Goal: Task Accomplishment & Management: Manage account settings

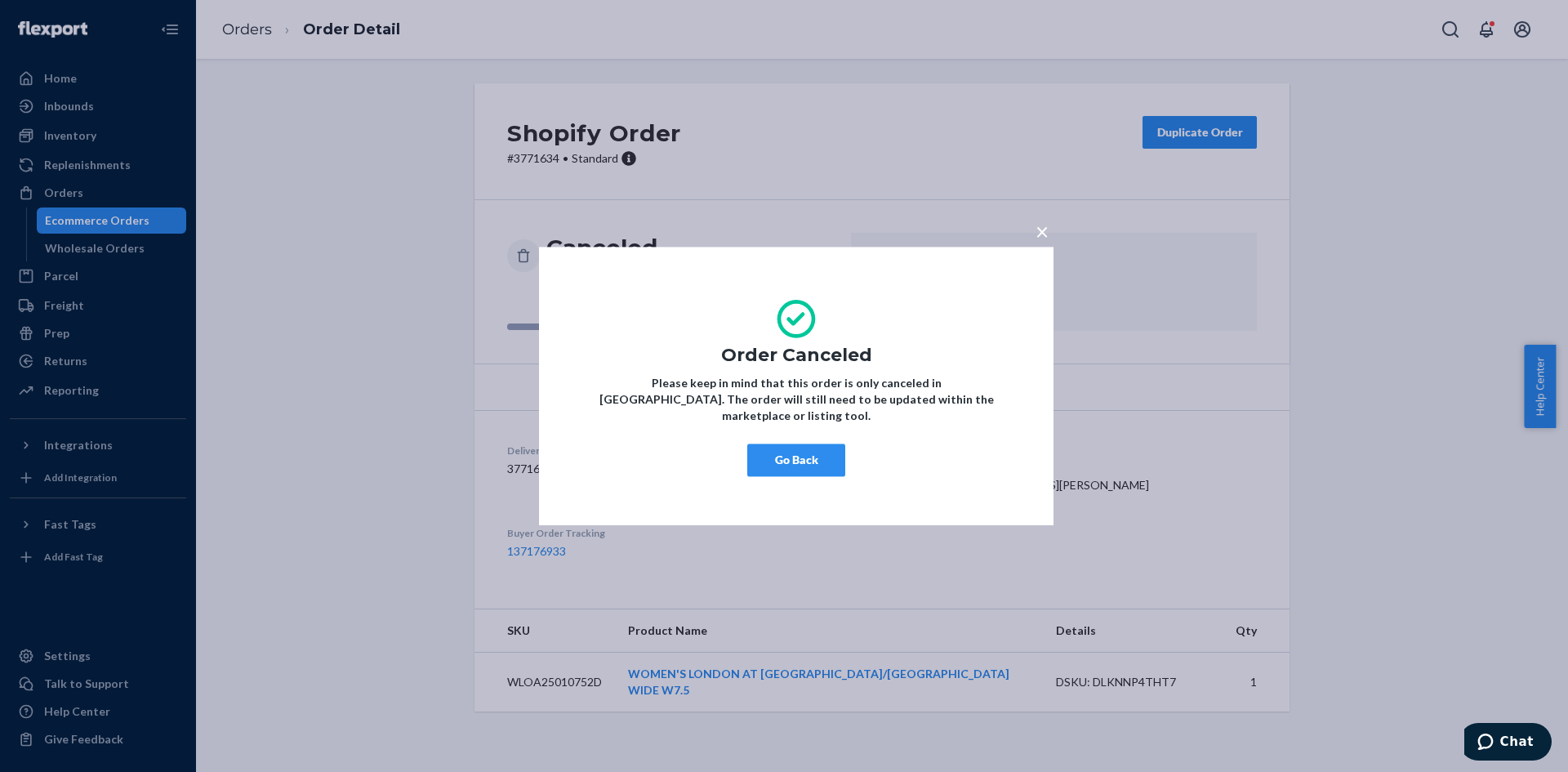
drag, startPoint x: 1041, startPoint y: 243, endPoint x: 465, endPoint y: 186, distance: 578.8
click at [1038, 243] on span "×" at bounding box center [1041, 231] width 13 height 27
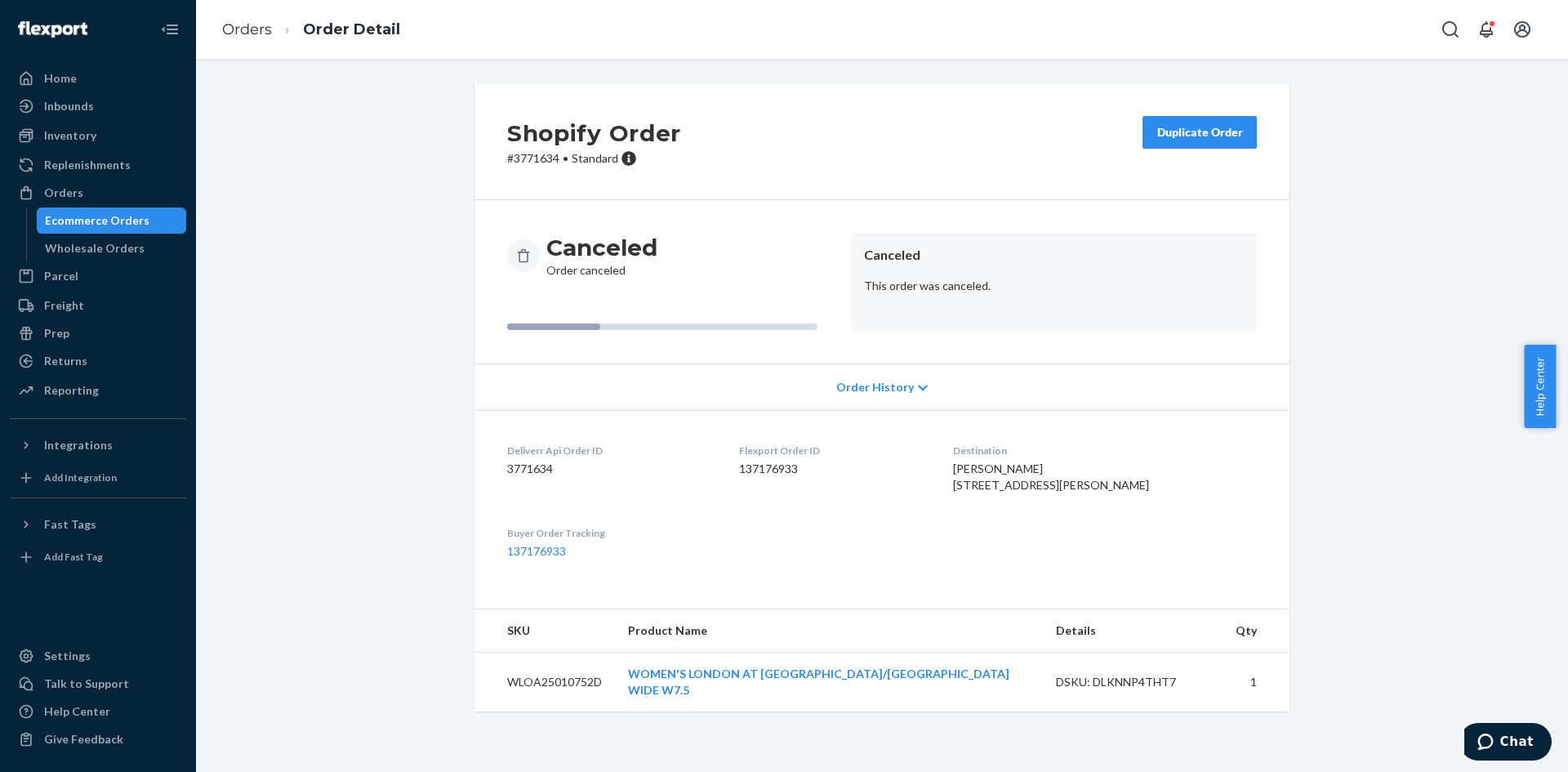
click at [876, 552] on dl "Deliverr Api Order ID 3771634 Flexport Order ID 137176933 Destination [PERSON_N…" at bounding box center [882, 501] width 815 height 182
click at [114, 190] on div "Orders" at bounding box center [98, 193] width 173 height 22
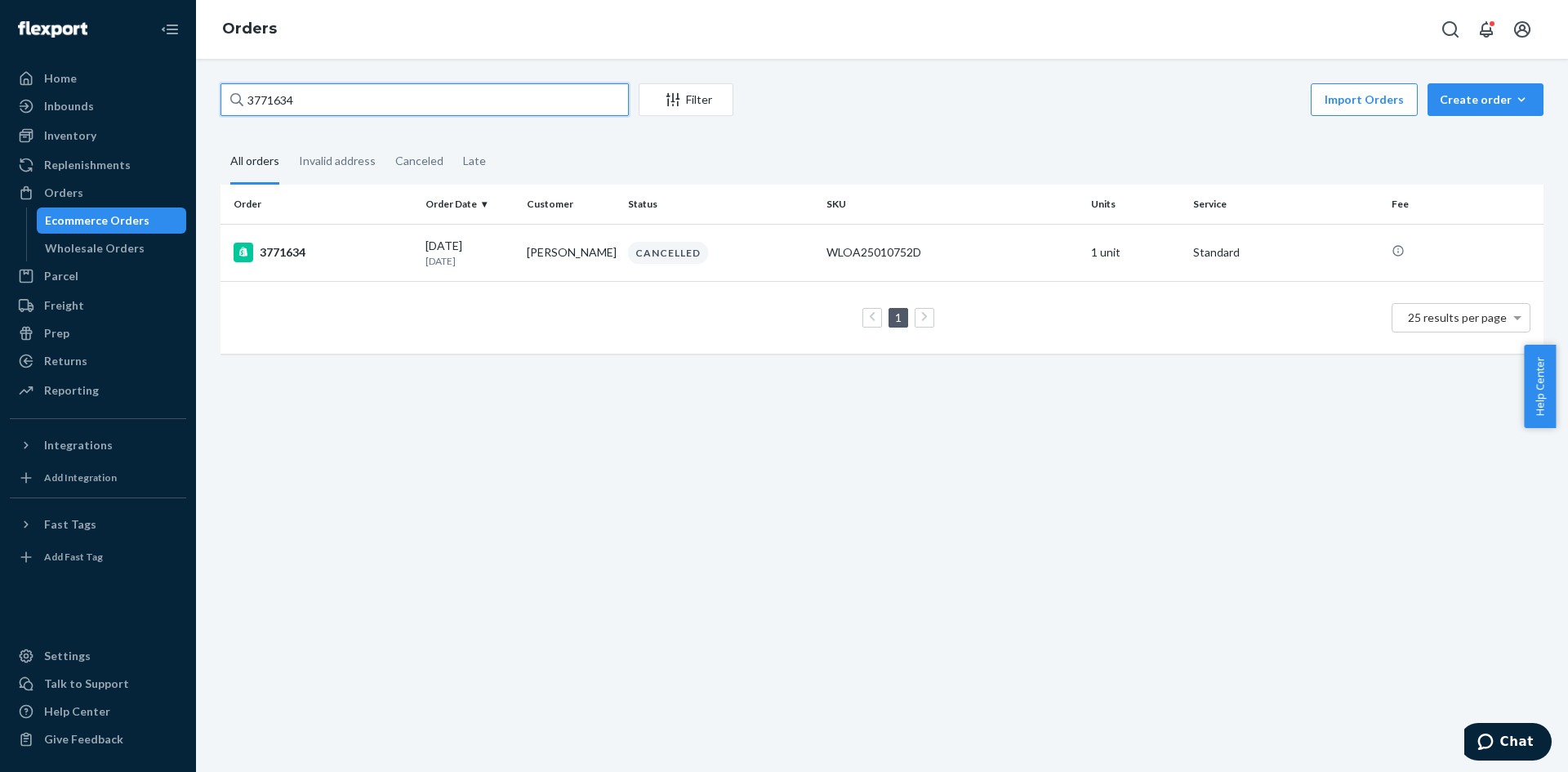
drag, startPoint x: 369, startPoint y: 97, endPoint x: 116, endPoint y: 82, distance: 253.4
click at [116, 82] on div "Home Inbounds Shipping Plans Problems Inventory Products Replenishments Orders …" at bounding box center [784, 386] width 1568 height 772
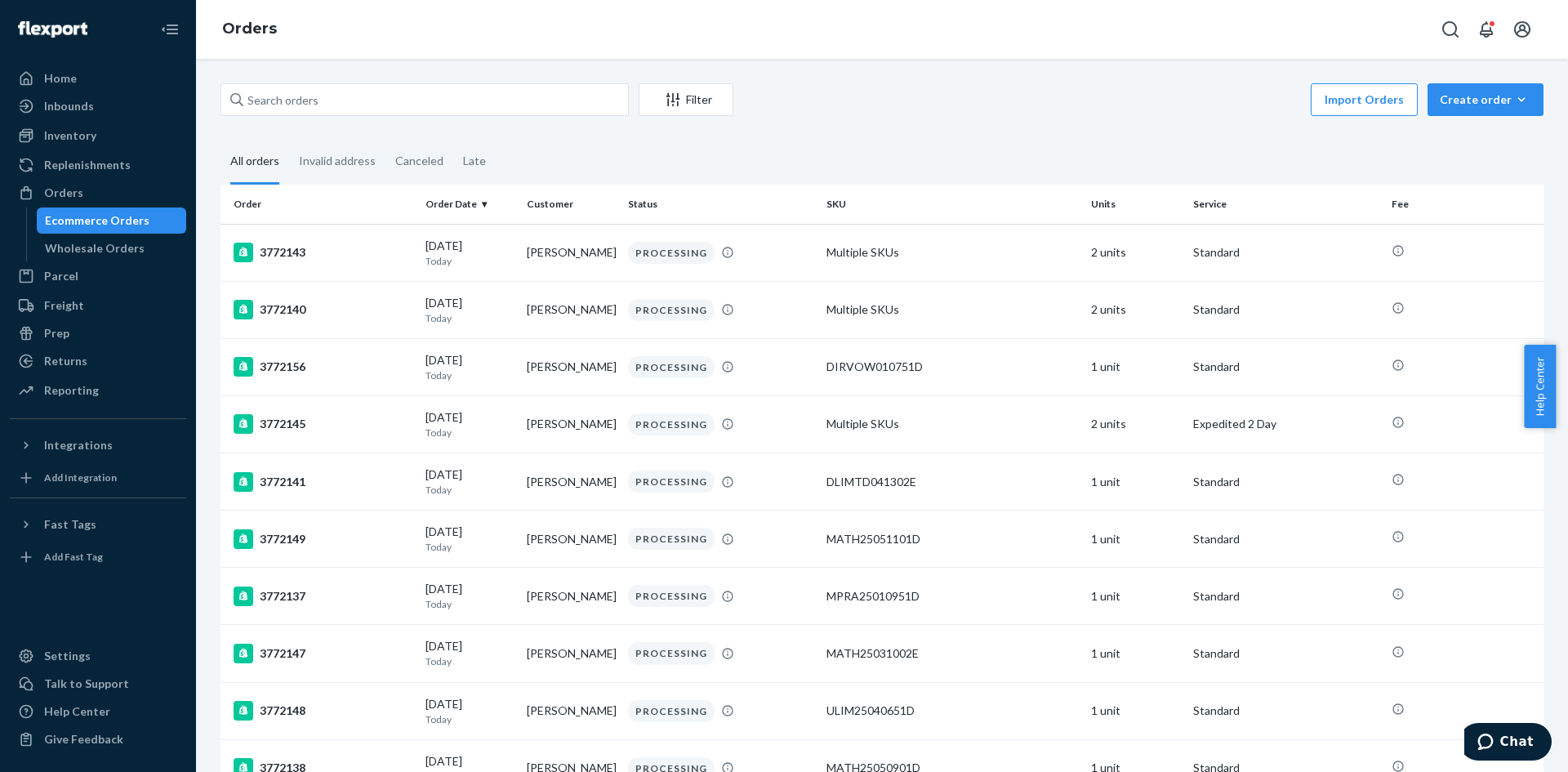
click at [359, 159] on div "Invalid address" at bounding box center [337, 160] width 77 height 42
click at [289, 140] on input "Invalid address" at bounding box center [289, 140] width 0 height 0
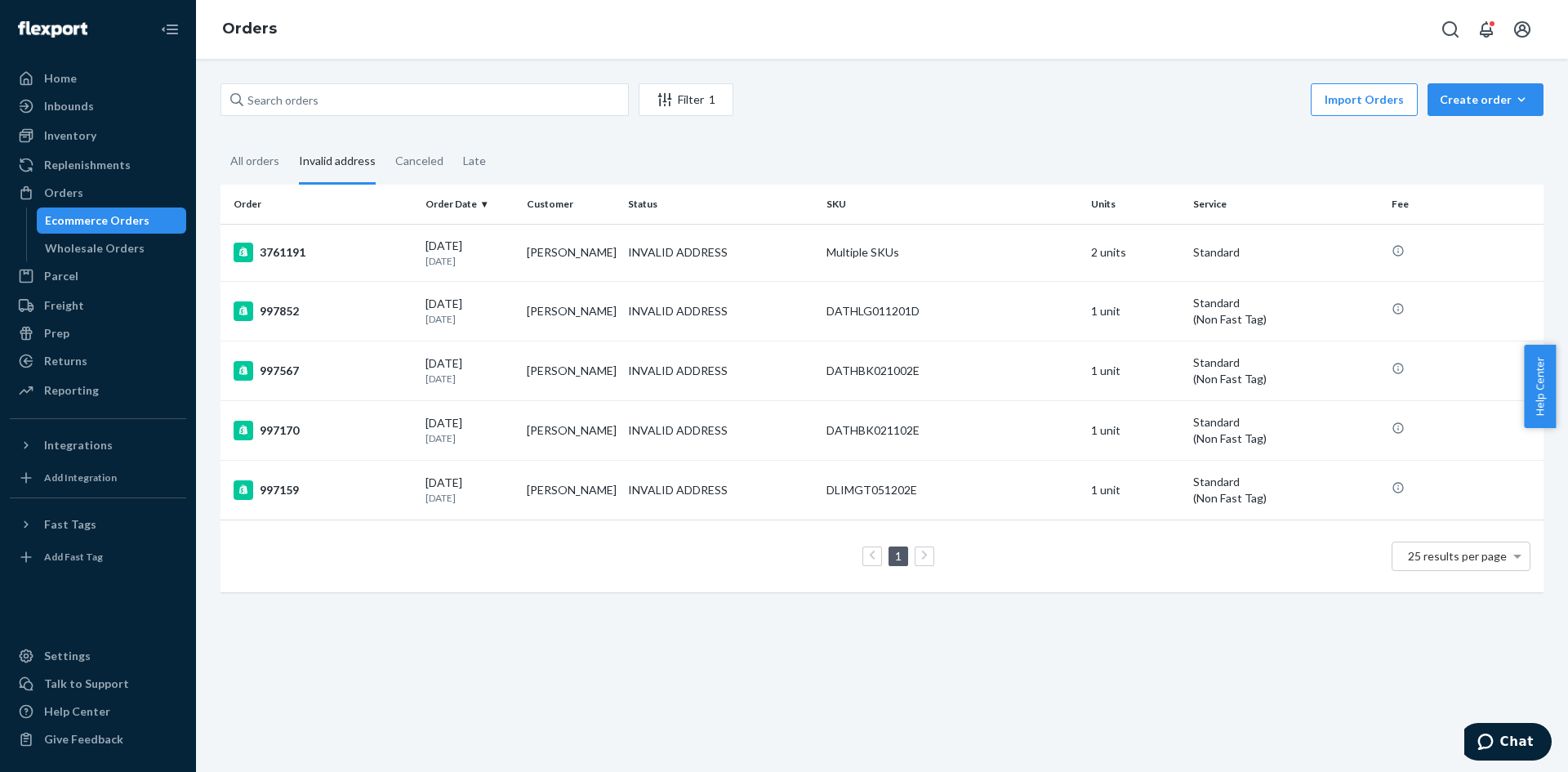
click at [540, 266] on td "[PERSON_NAME]" at bounding box center [571, 252] width 102 height 58
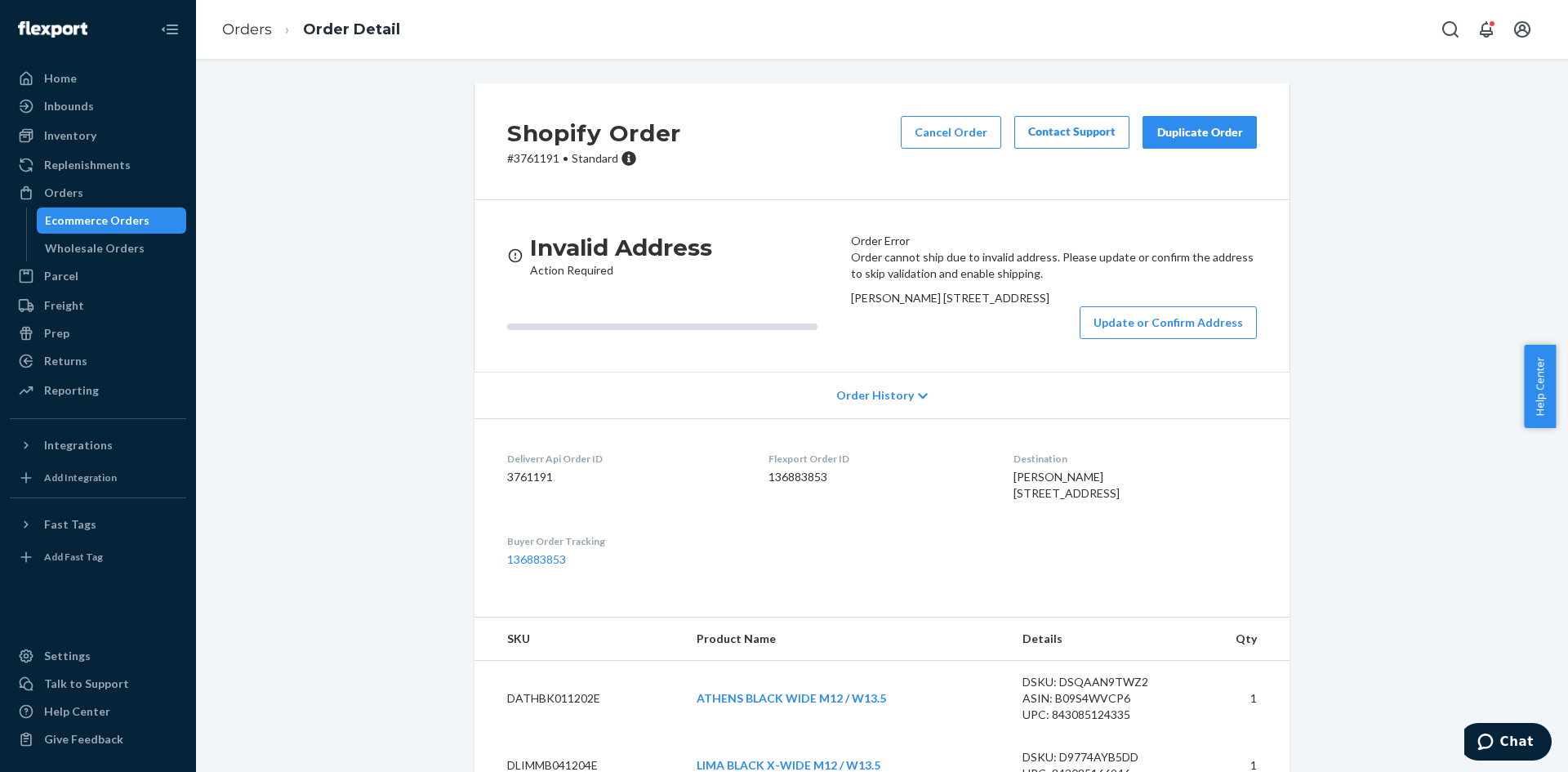
click at [942, 130] on button "Cancel Order" at bounding box center [951, 132] width 101 height 32
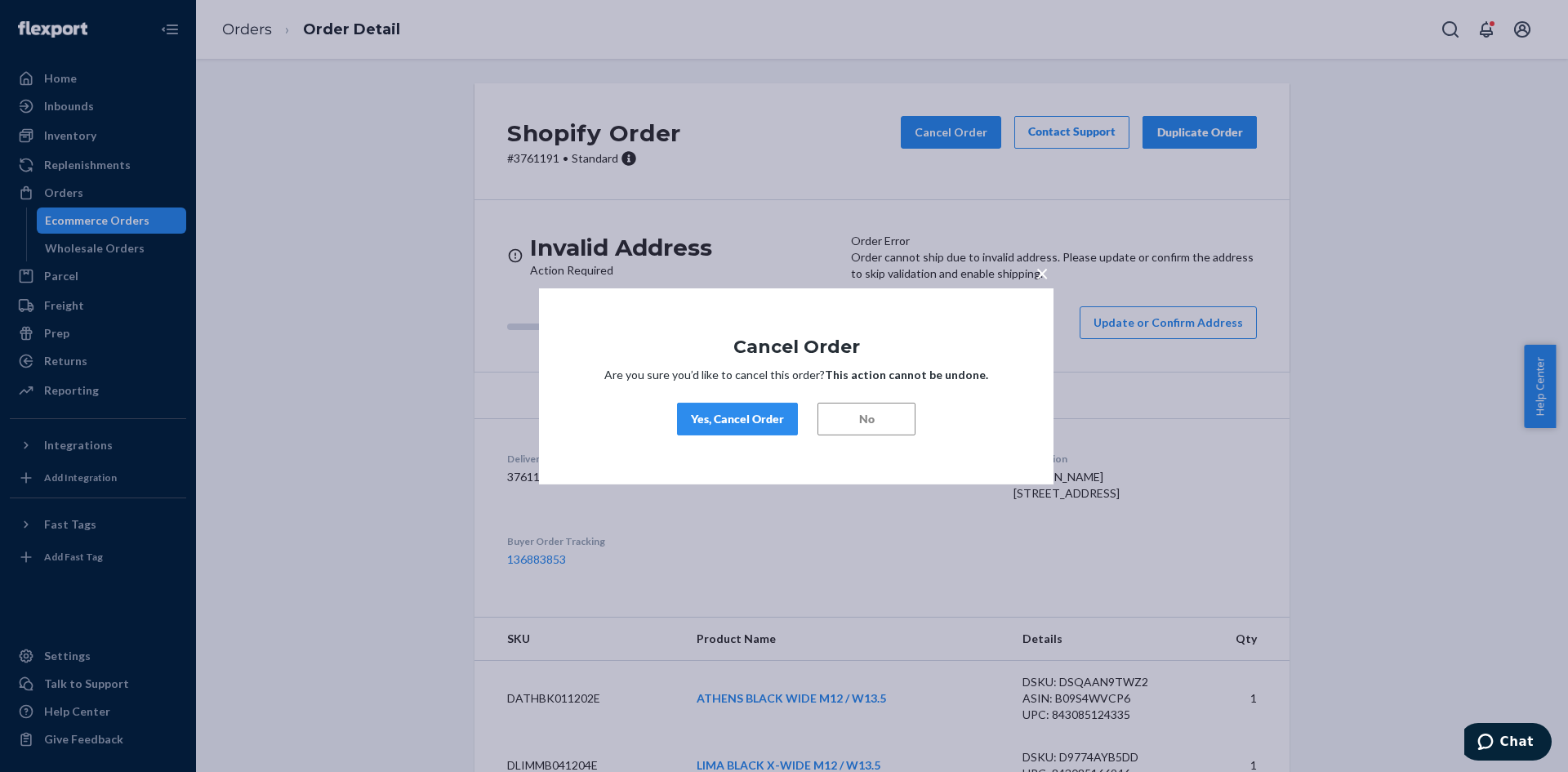
click at [742, 423] on div "Yes, Cancel Order" at bounding box center [737, 418] width 93 height 17
